Goal: Information Seeking & Learning: Find specific fact

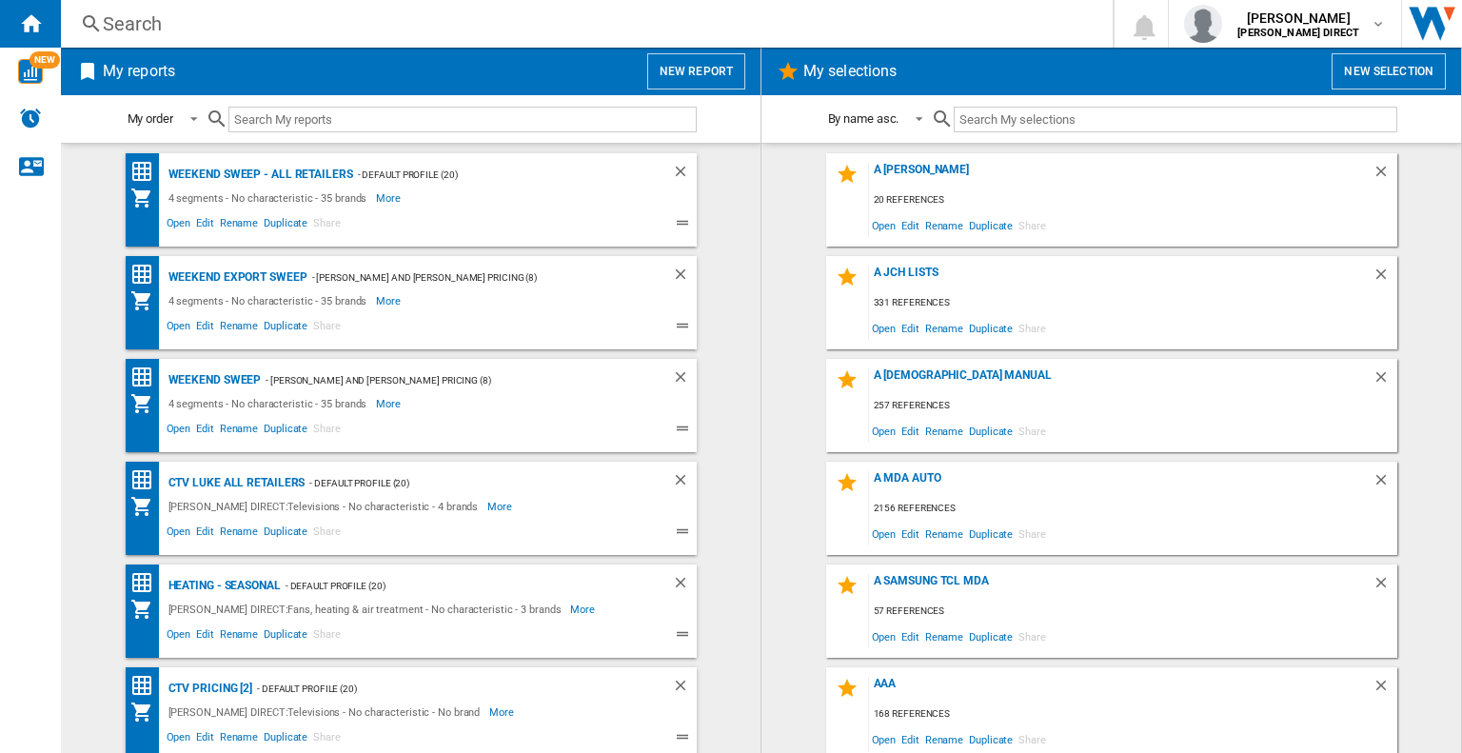
click at [119, 21] on div "Search" at bounding box center [583, 23] width 961 height 27
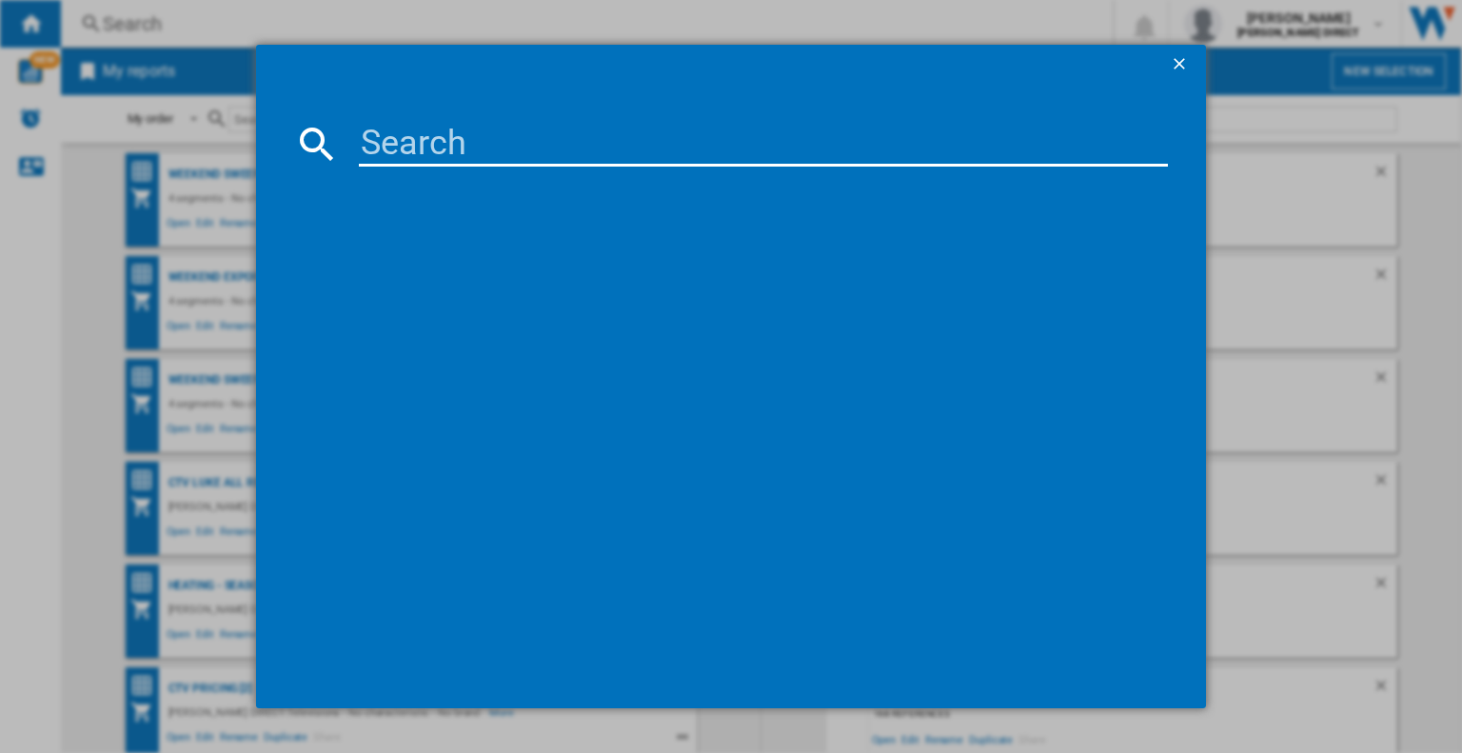
click at [388, 146] on input at bounding box center [763, 144] width 809 height 46
paste input "RAN-CLA60ECCRC"
type input "RAN-CLA60ECCRC"
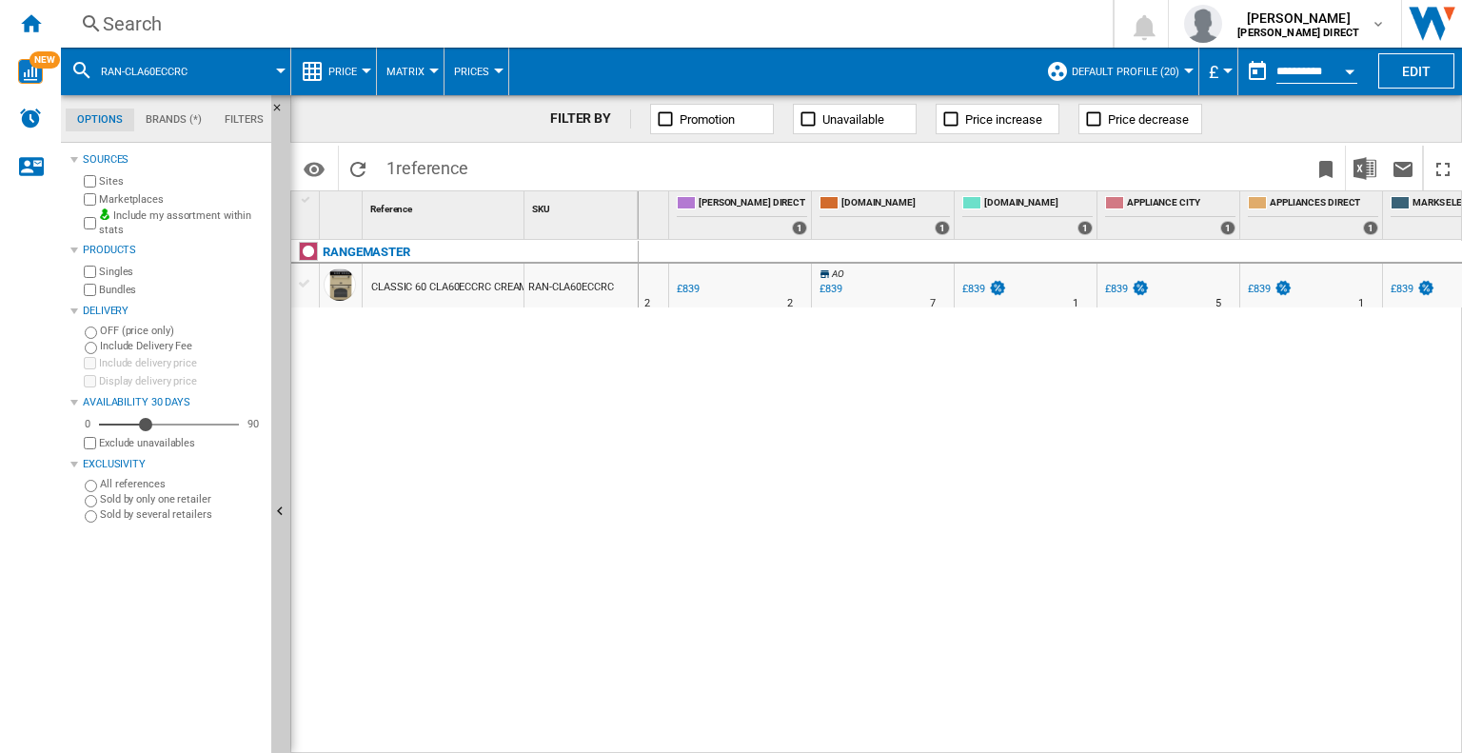
scroll to position [0, 61]
